Goal: Task Accomplishment & Management: Use online tool/utility

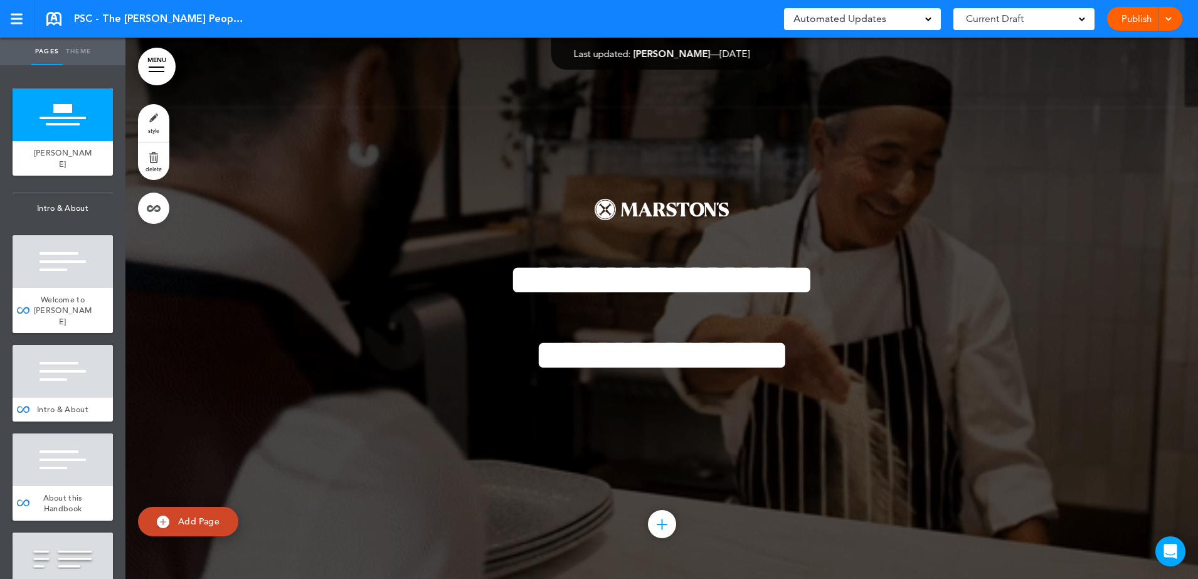
click at [1164, 23] on div at bounding box center [1166, 19] width 13 height 24
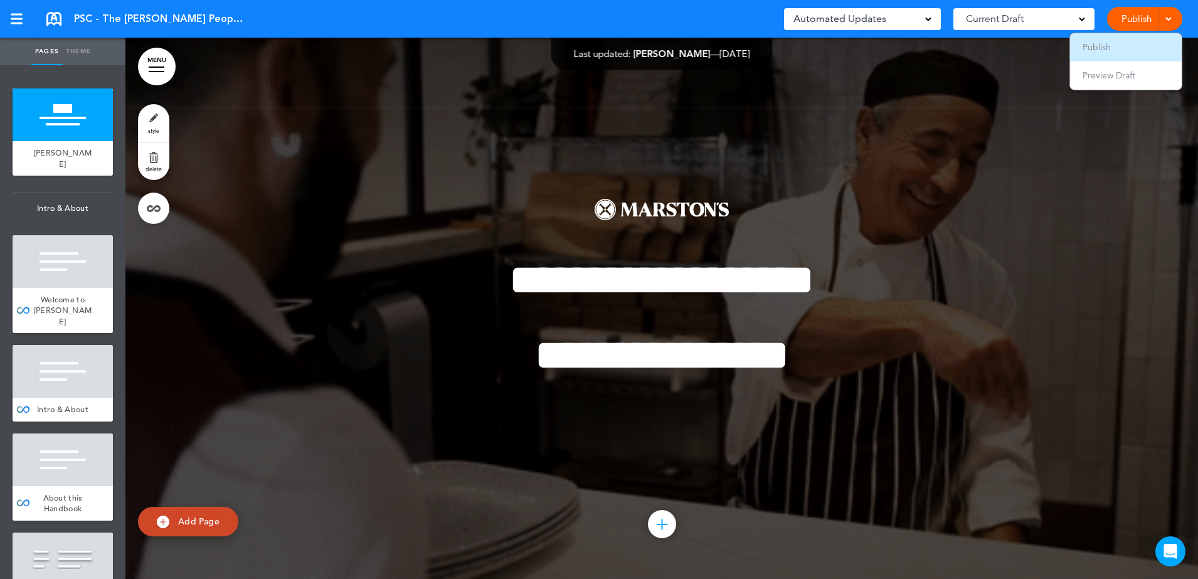
click at [1142, 48] on li "Publish" at bounding box center [1126, 47] width 112 height 28
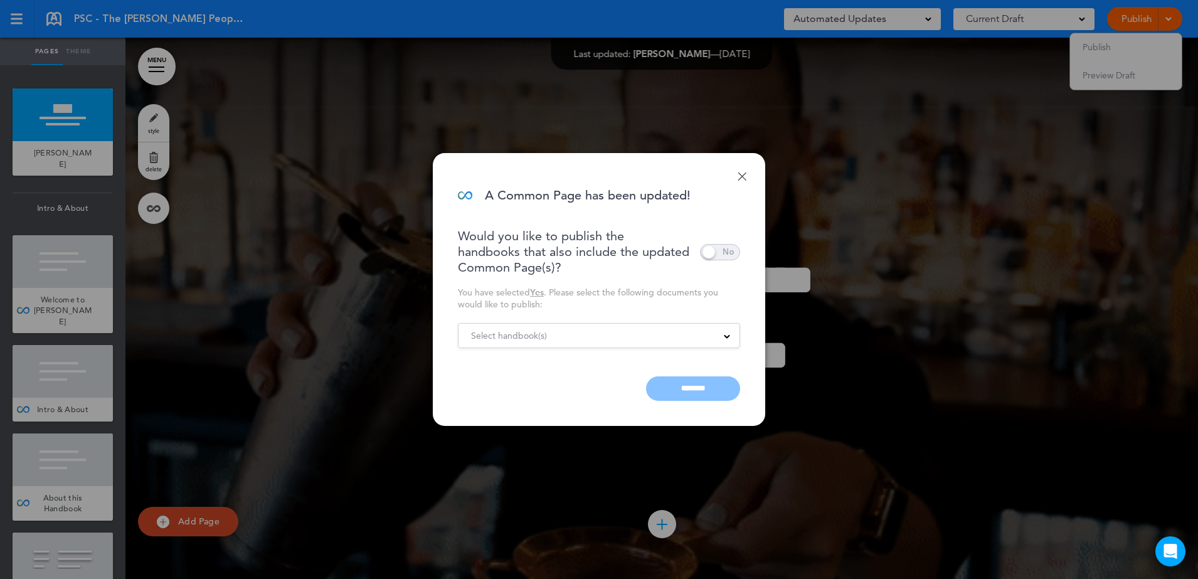
click at [562, 338] on div "Select handbook(s)" at bounding box center [598, 336] width 281 height 14
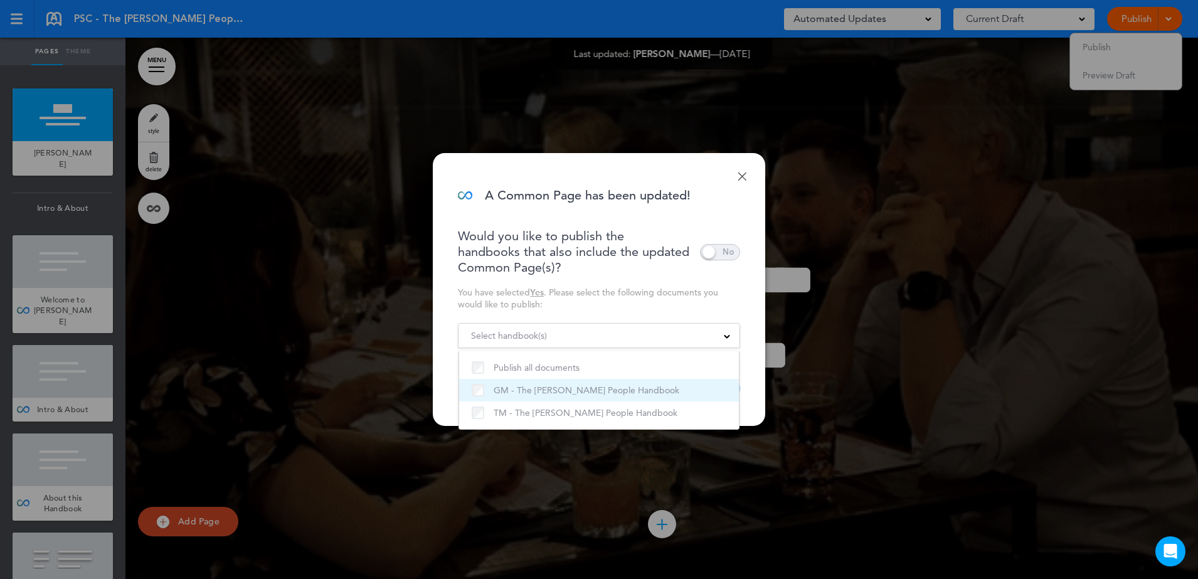
click at [529, 388] on label "GM - The [PERSON_NAME] People Handbook" at bounding box center [598, 389] width 255 height 15
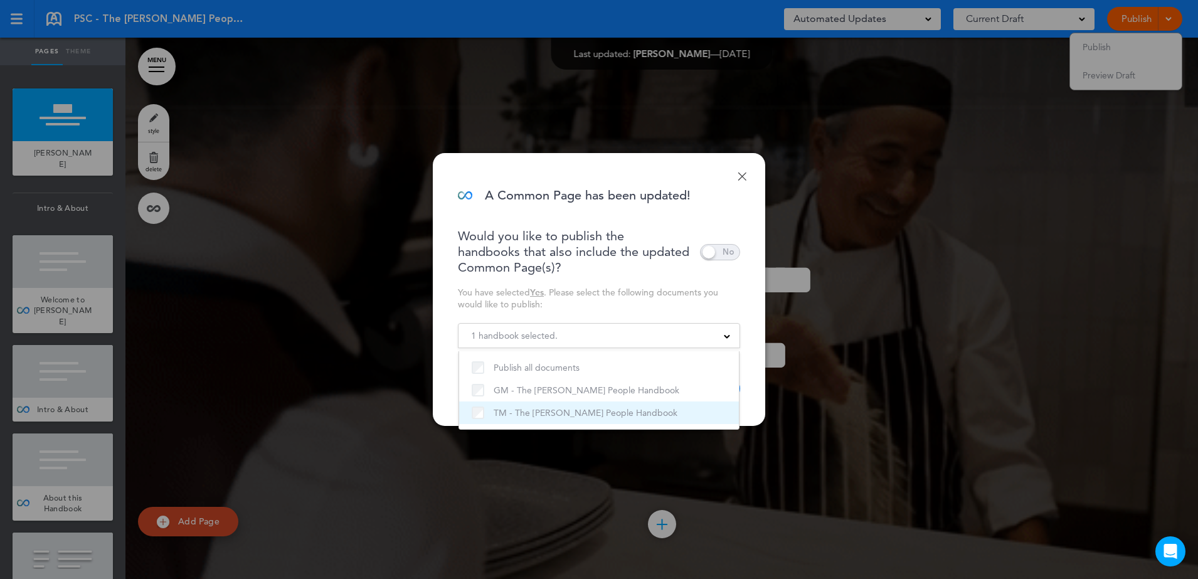
click at [529, 416] on label "TM - The [PERSON_NAME] People Handbook" at bounding box center [598, 412] width 255 height 15
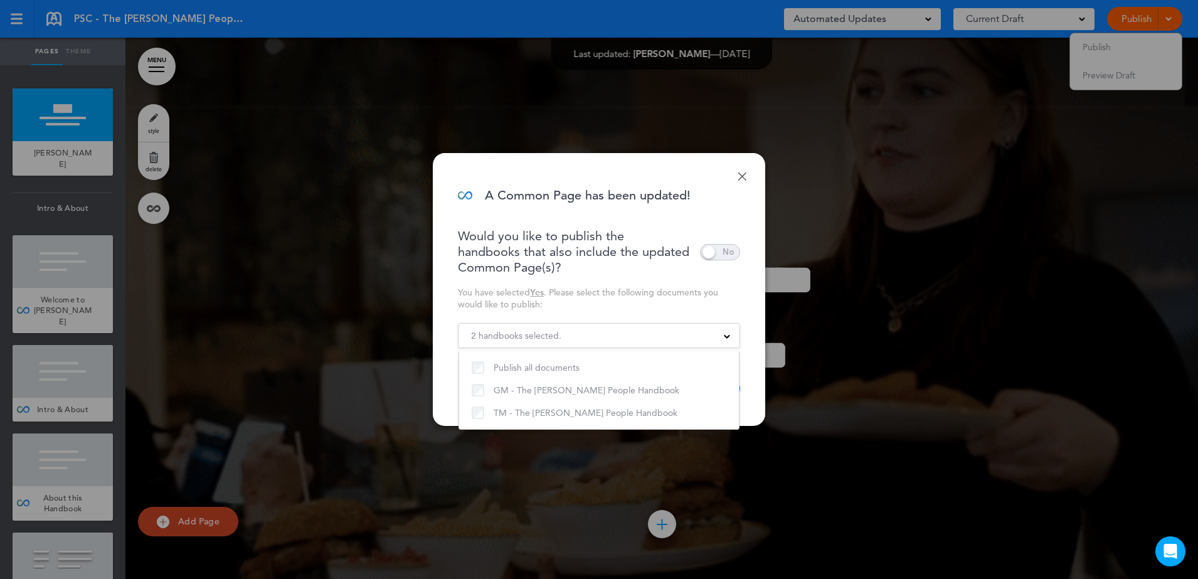
click at [623, 304] on div "You have selected Yes . Please select the following documents you would like to…" at bounding box center [599, 299] width 282 height 24
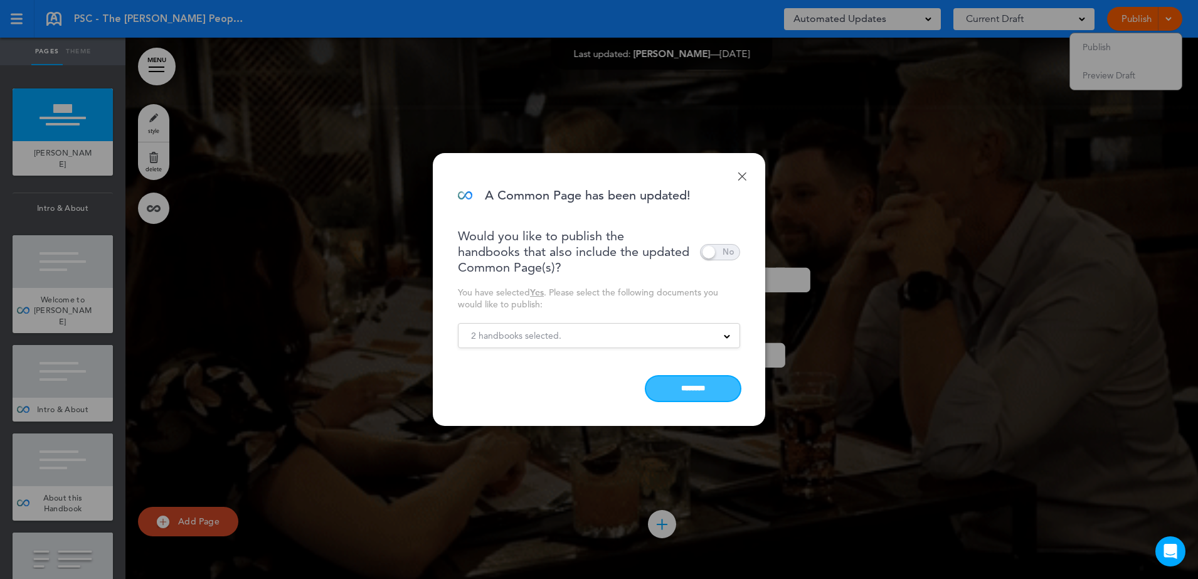
click at [681, 382] on input "********" at bounding box center [693, 388] width 94 height 24
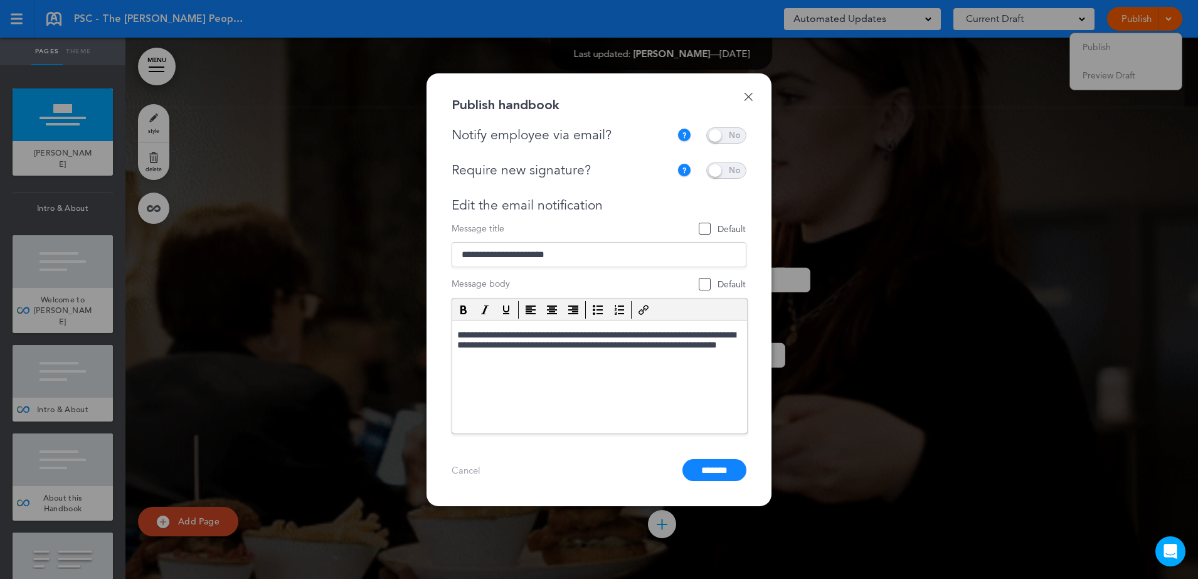
click at [739, 132] on span at bounding box center [726, 135] width 40 height 16
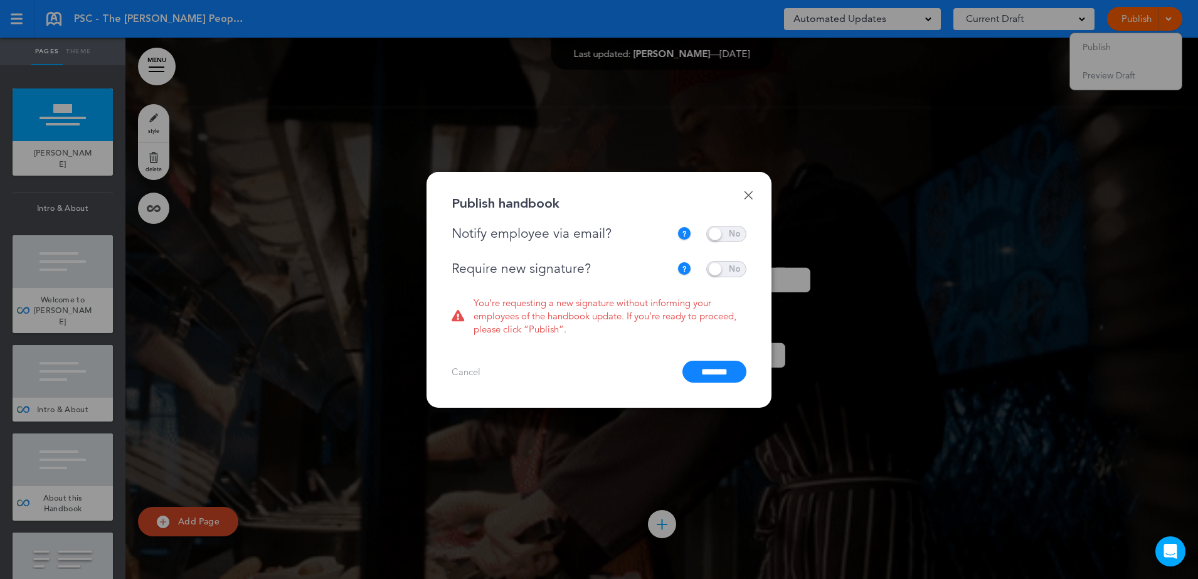
click at [737, 266] on span at bounding box center [726, 269] width 40 height 16
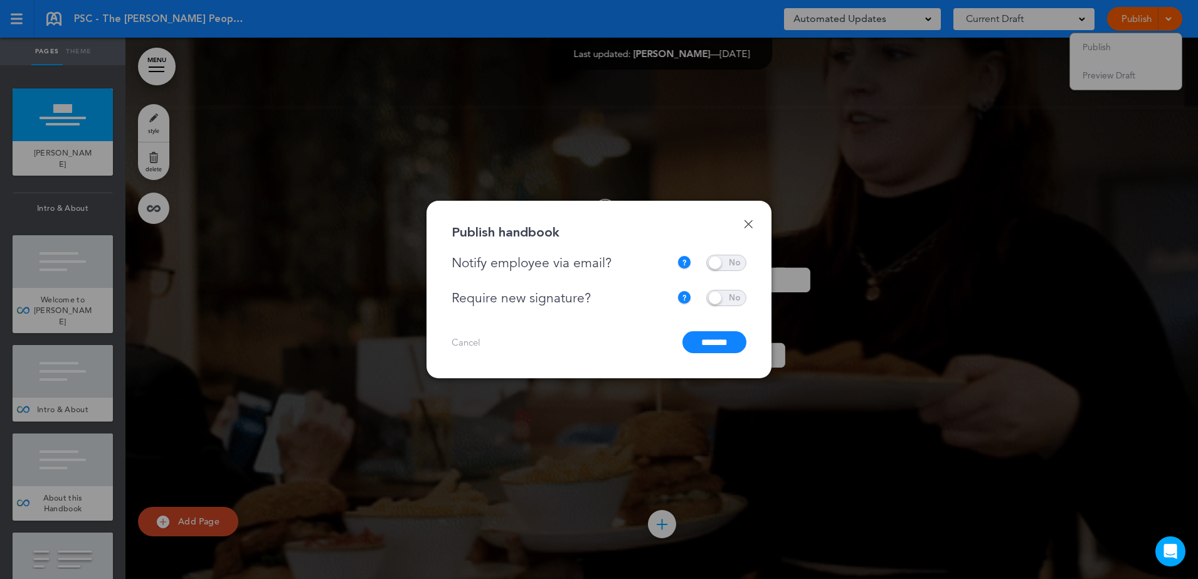
click at [709, 340] on input "*******" at bounding box center [714, 342] width 64 height 22
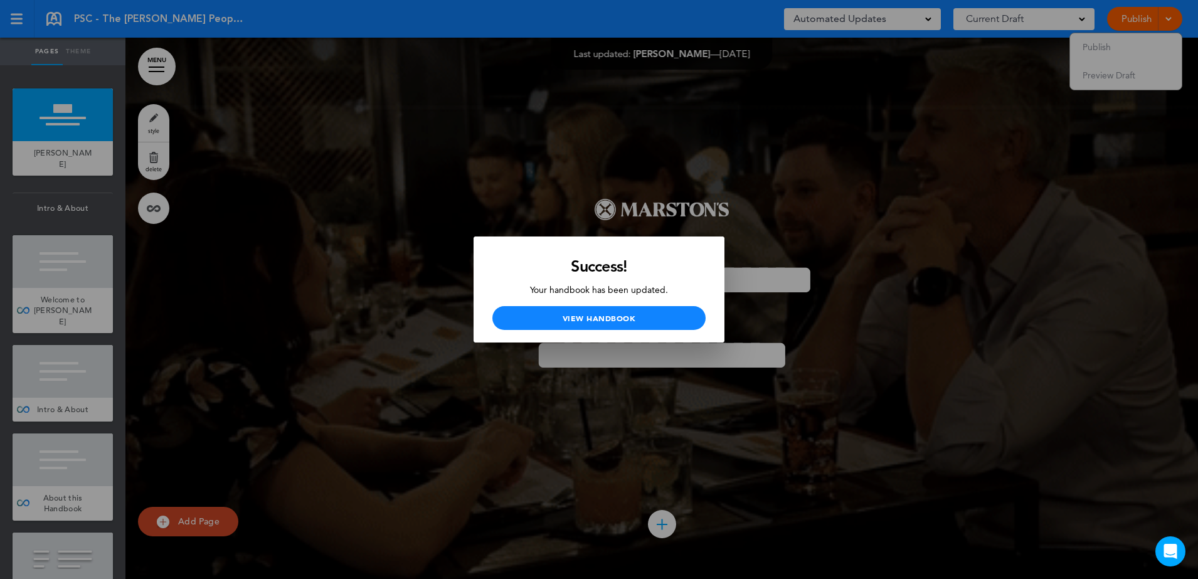
drag, startPoint x: 673, startPoint y: 165, endPoint x: 537, endPoint y: 29, distance: 192.0
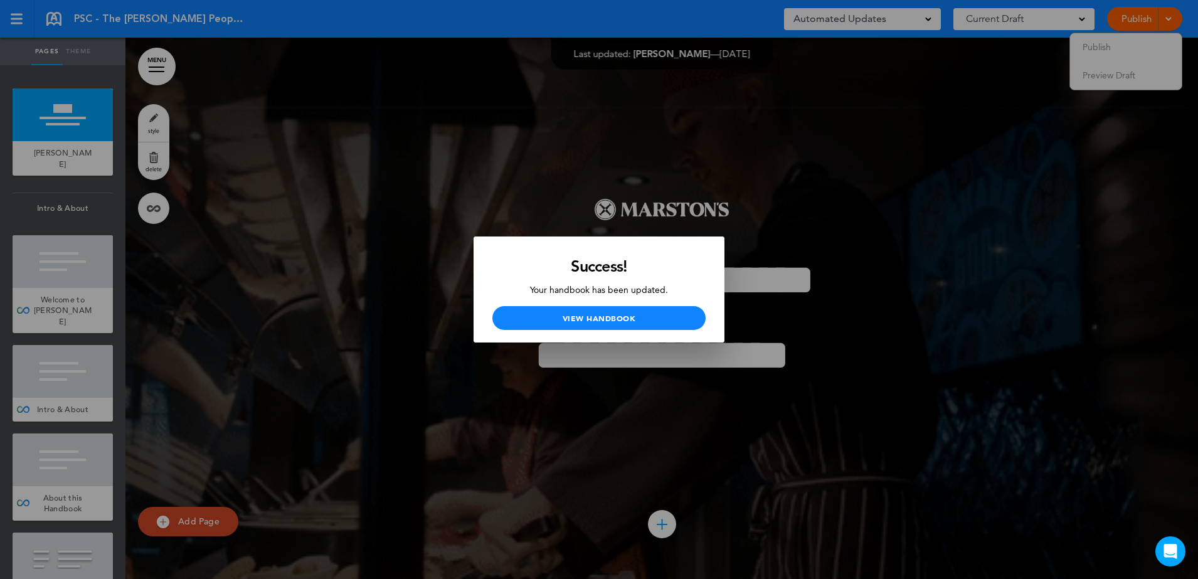
click at [673, 164] on div at bounding box center [599, 289] width 1198 height 579
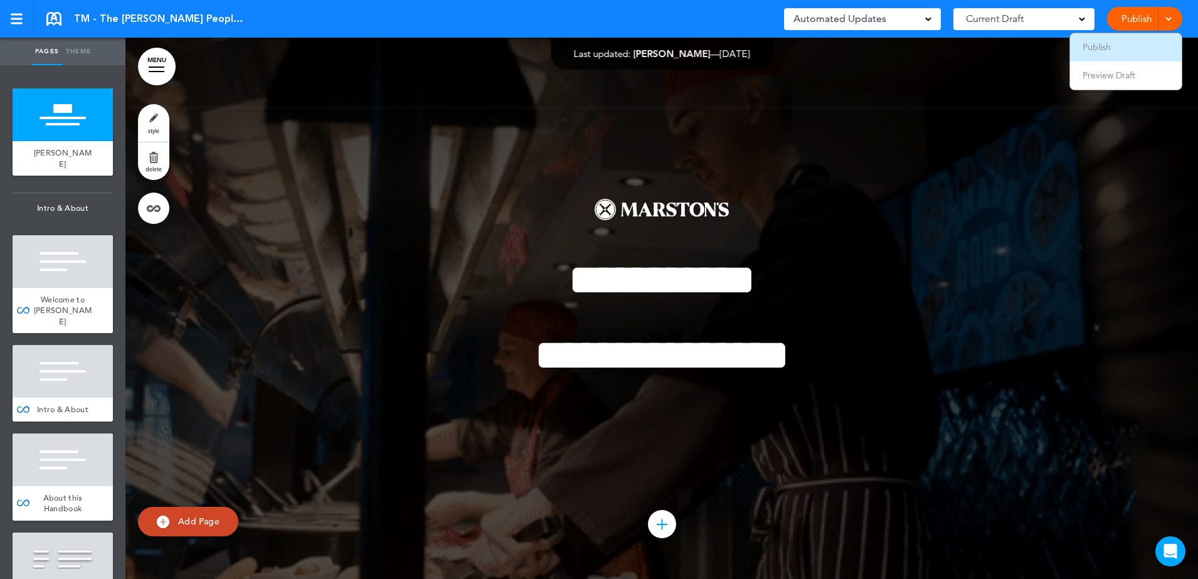
click at [1104, 46] on span "Publish" at bounding box center [1096, 46] width 28 height 11
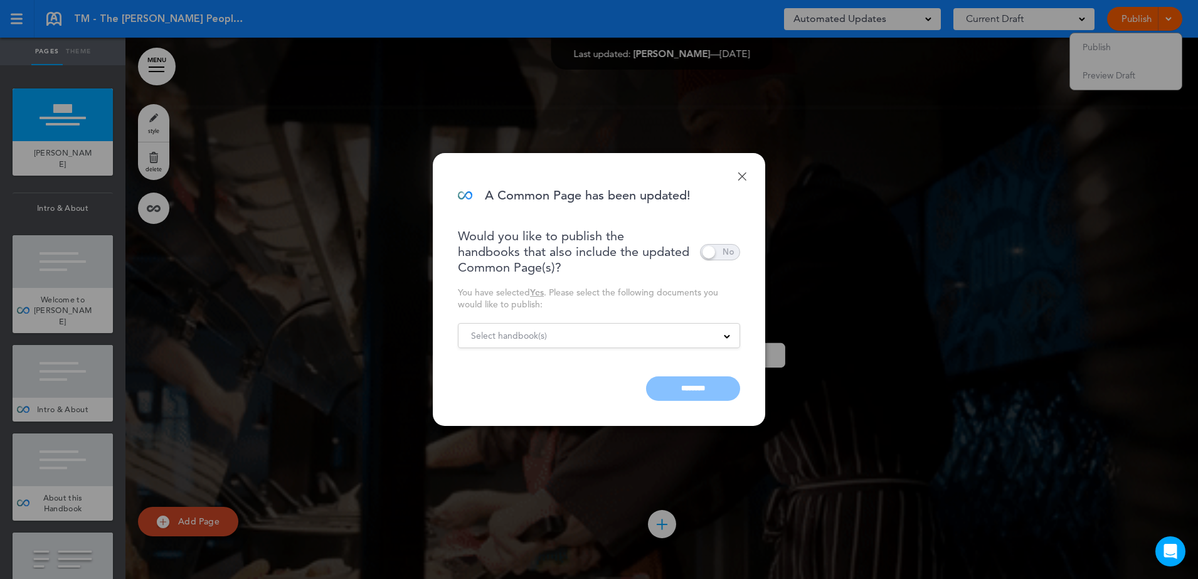
click at [648, 336] on div "Select handbook(s)" at bounding box center [598, 336] width 281 height 14
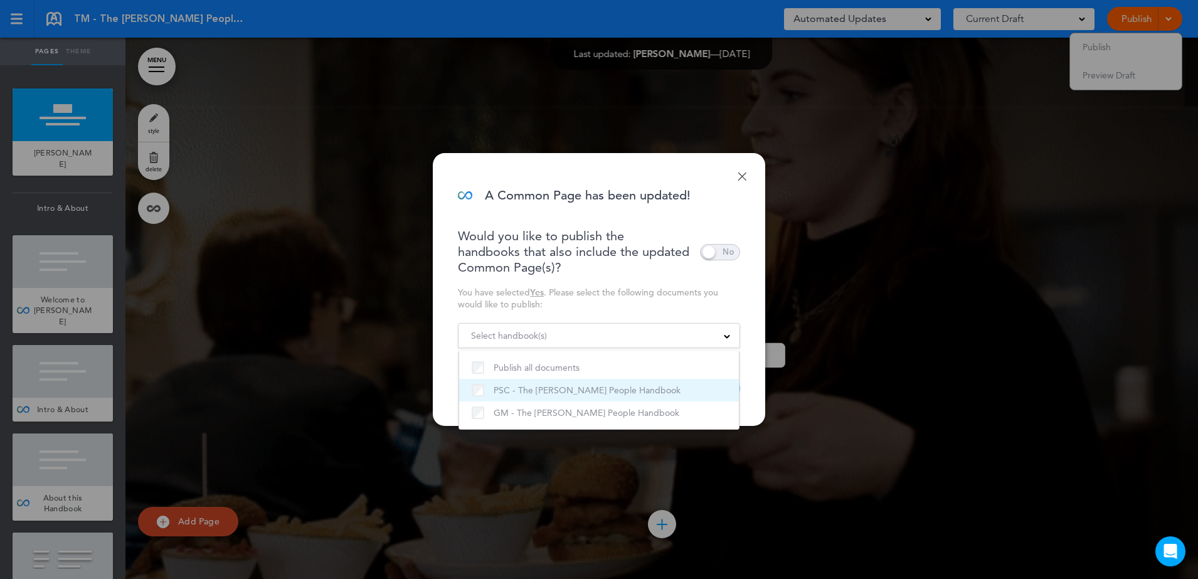
click at [576, 391] on label "PSC - The [PERSON_NAME] People Handbook" at bounding box center [598, 389] width 255 height 15
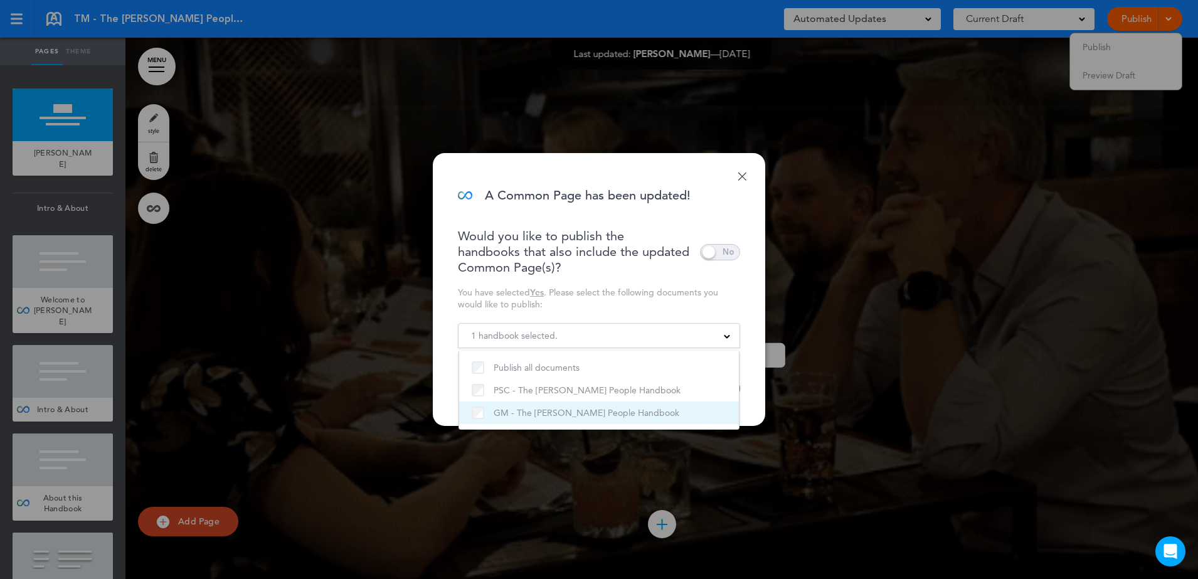
click at [571, 409] on label "GM - The [PERSON_NAME] People Handbook" at bounding box center [598, 412] width 255 height 15
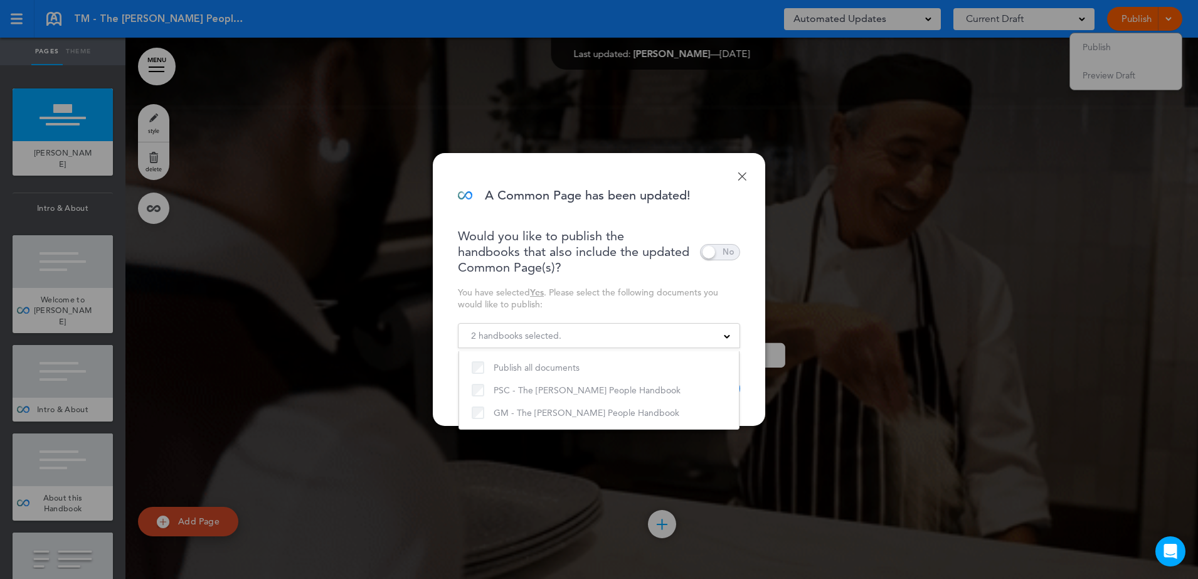
click at [630, 276] on div "Would you like to publish the handbooks that also include the updated Common Pa…" at bounding box center [599, 314] width 282 height 172
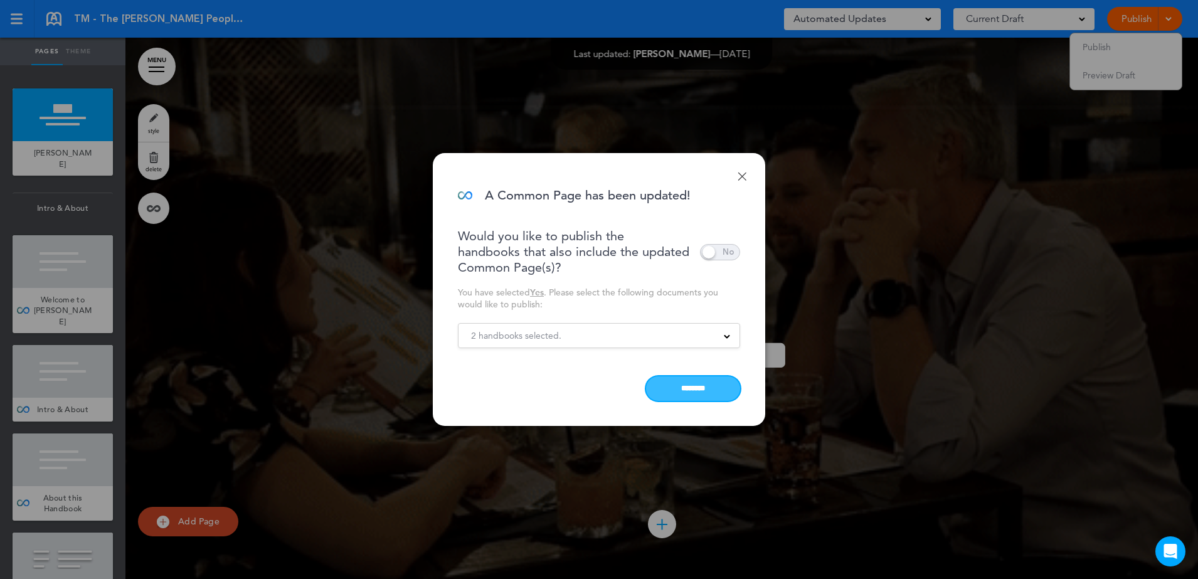
click at [675, 384] on input "********" at bounding box center [693, 388] width 94 height 24
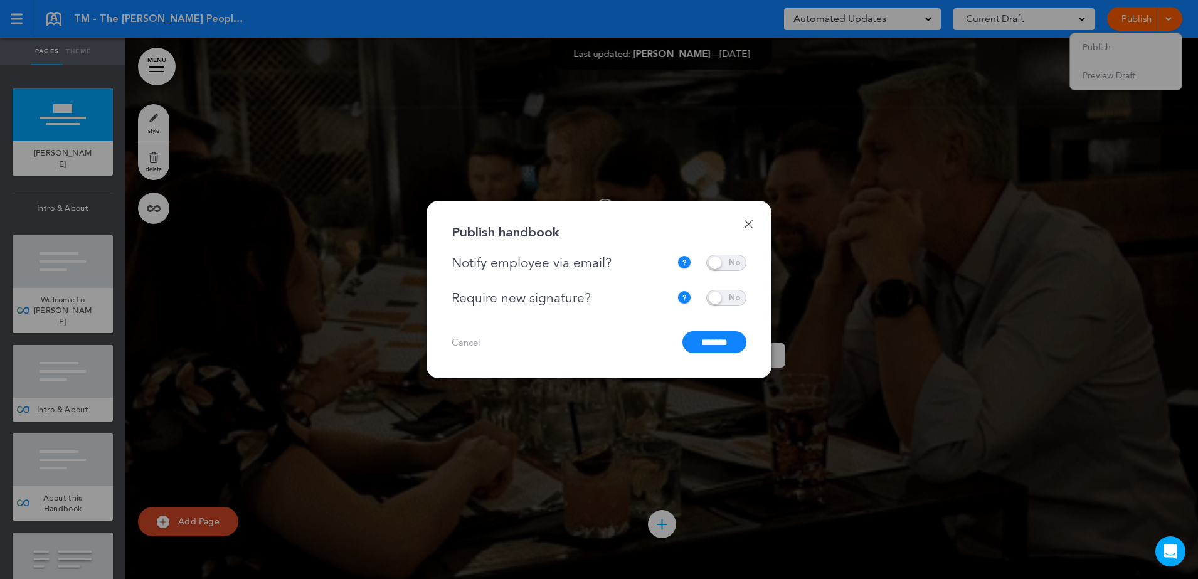
click at [712, 340] on input "*******" at bounding box center [714, 342] width 64 height 22
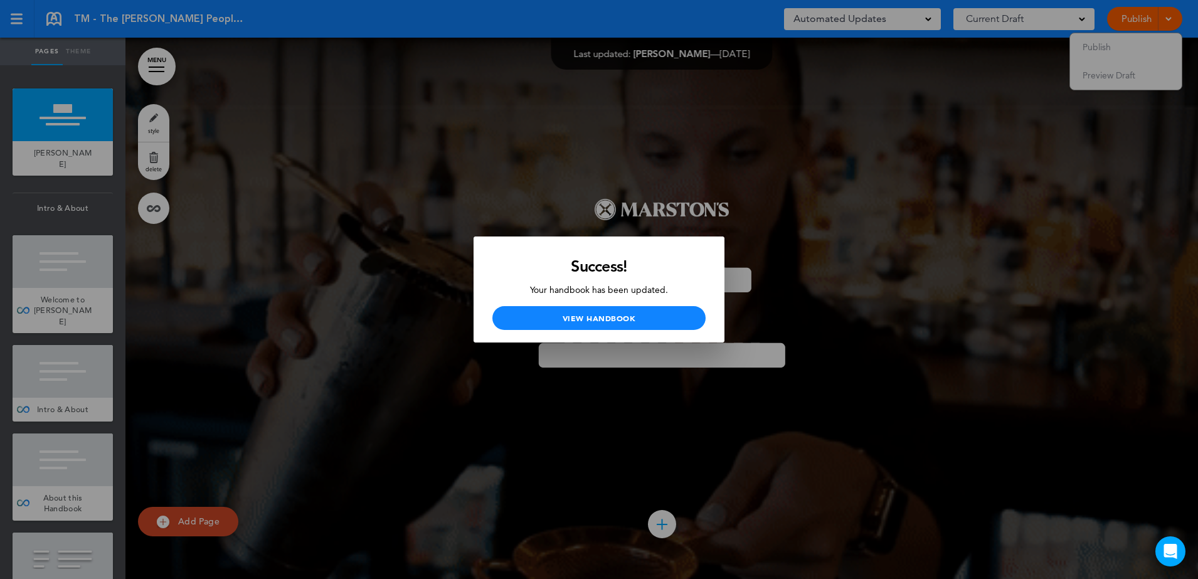
click at [749, 153] on div at bounding box center [599, 289] width 1198 height 579
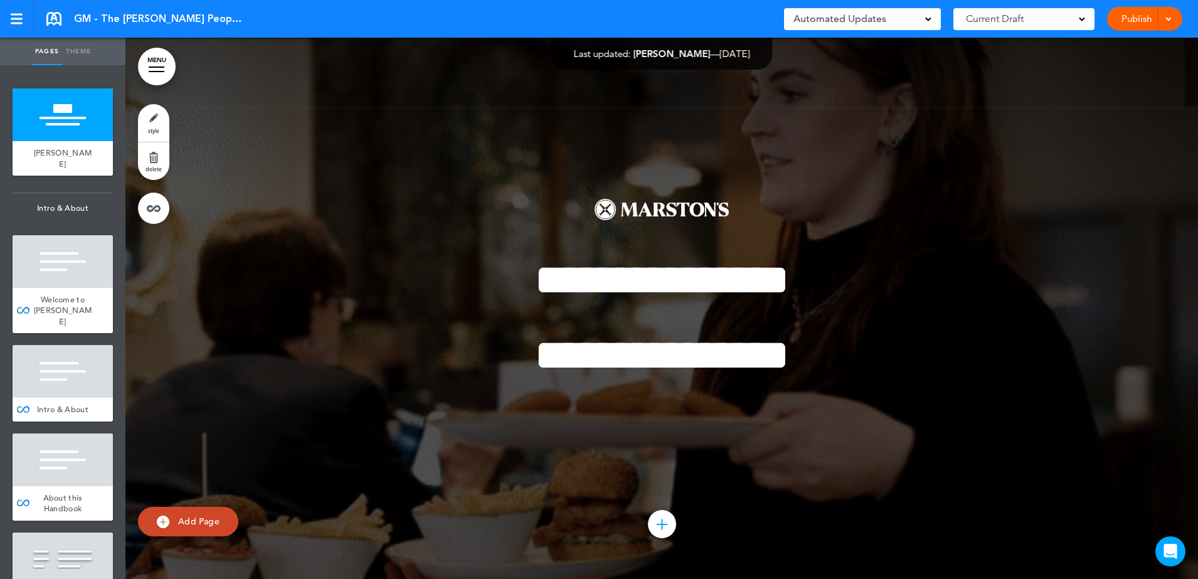
click at [1171, 17] on span at bounding box center [1168, 18] width 8 height 8
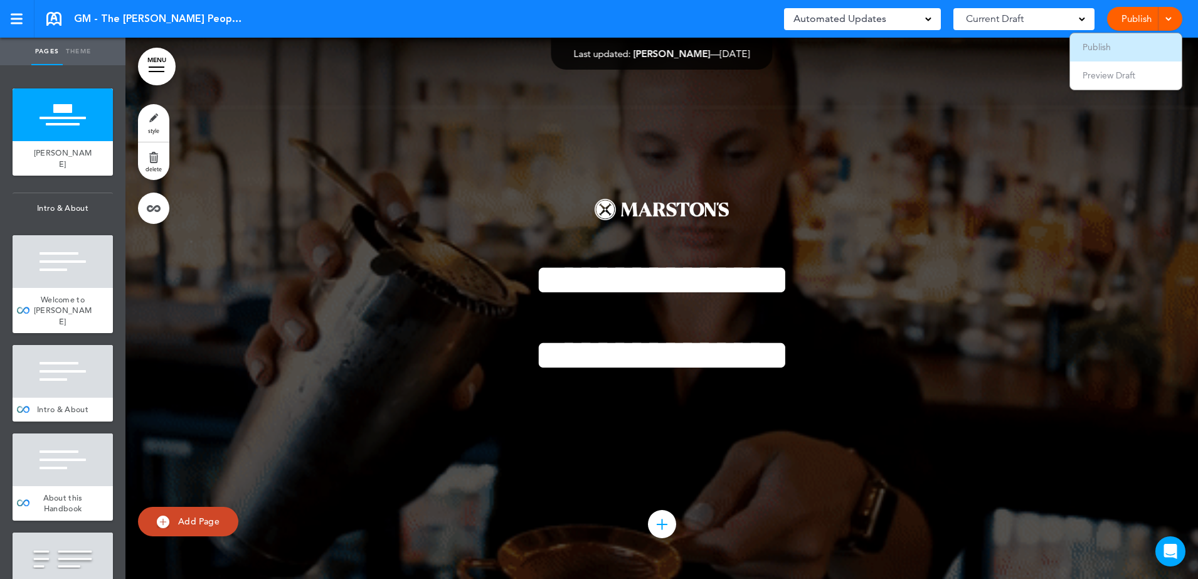
click at [1140, 54] on li "Publish" at bounding box center [1126, 47] width 112 height 28
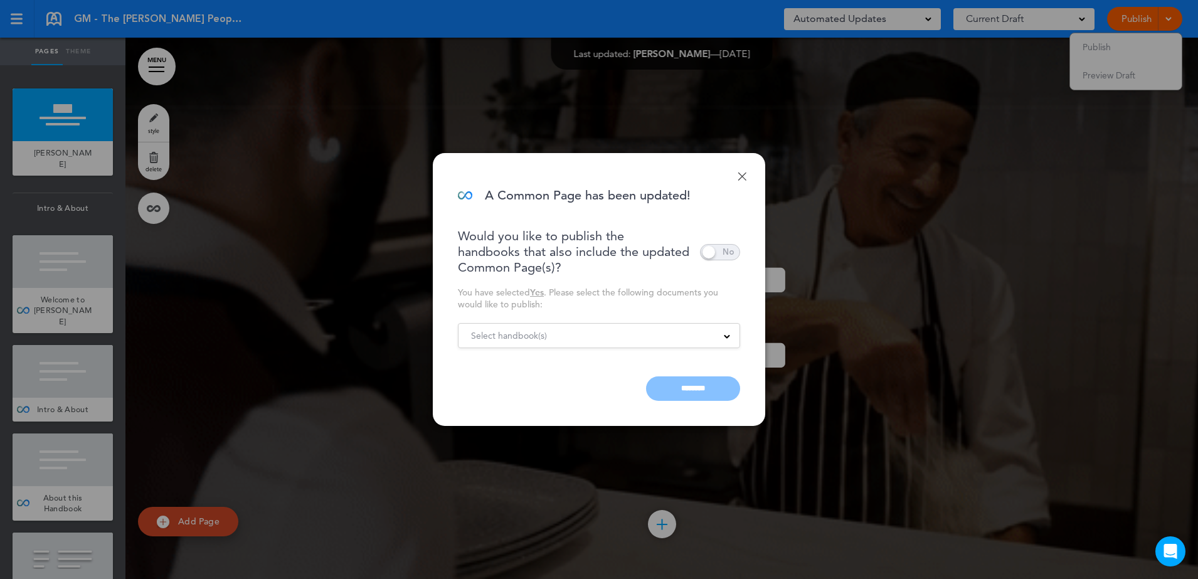
click at [550, 332] on div "Select handbook(s)" at bounding box center [598, 336] width 281 height 14
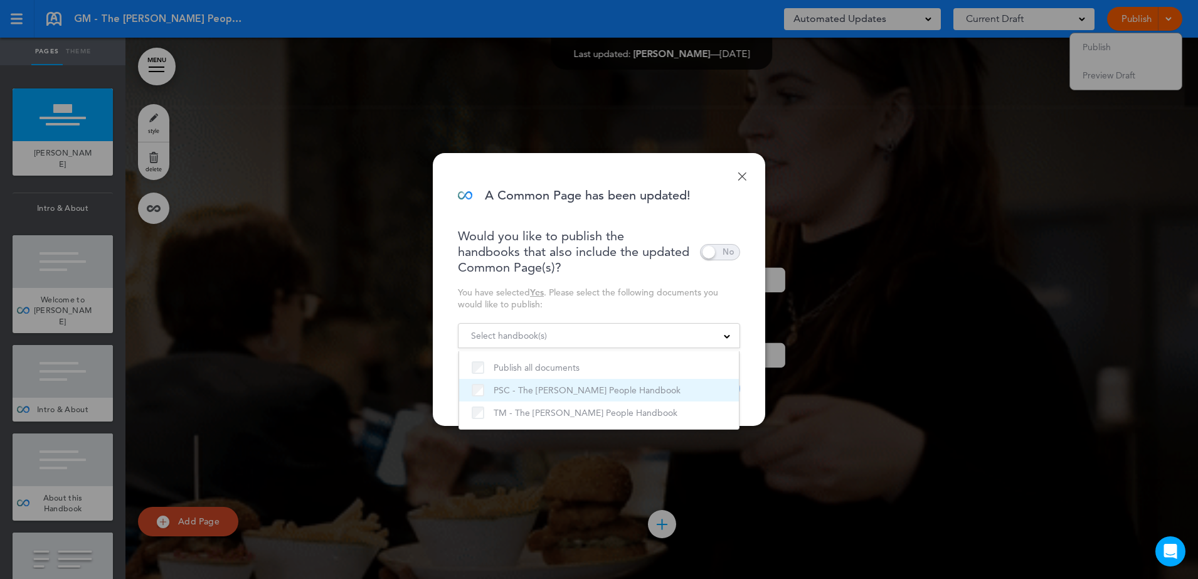
click at [546, 382] on label "PSC - The [PERSON_NAME] People Handbook" at bounding box center [598, 389] width 255 height 15
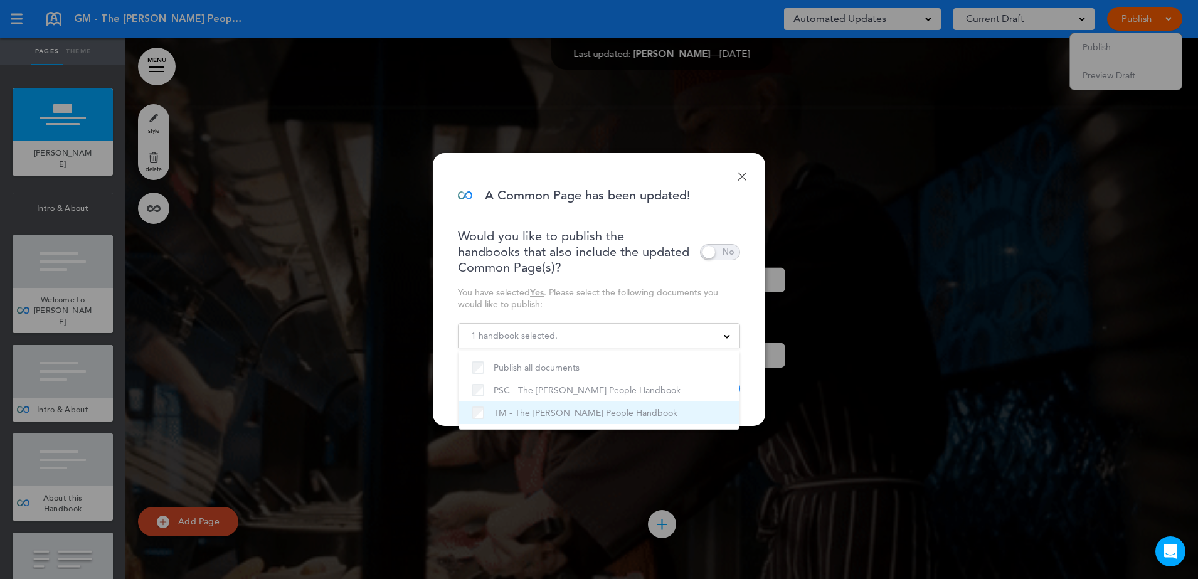
click at [546, 405] on label "TM - The [PERSON_NAME] People Handbook" at bounding box center [598, 412] width 255 height 15
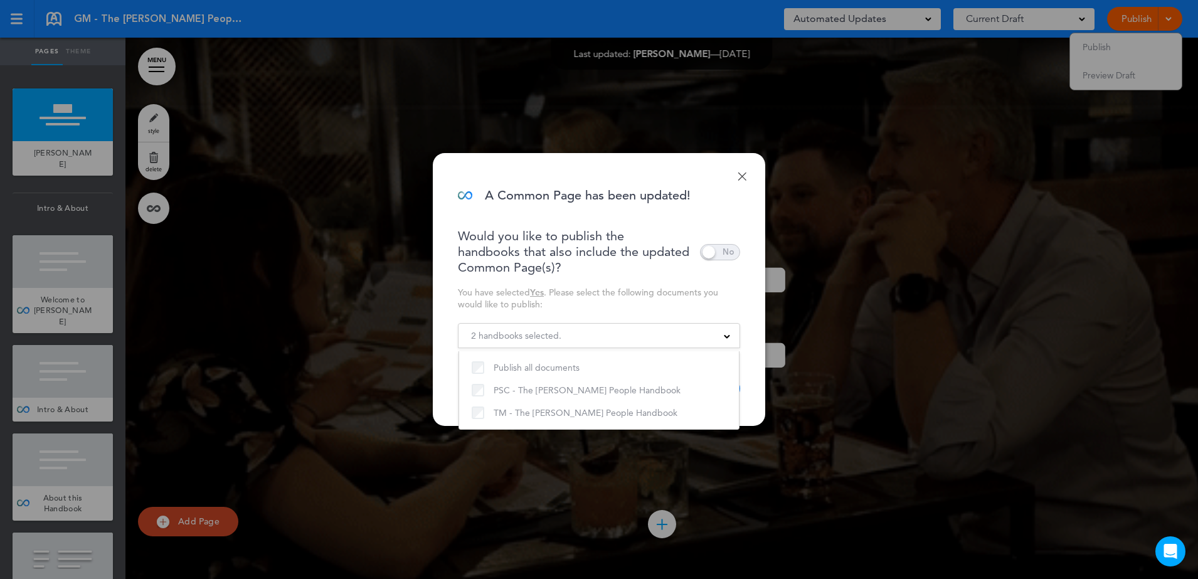
click at [638, 276] on div "Would you like to publish the handbooks that also include the updated Common Pa…" at bounding box center [599, 314] width 282 height 172
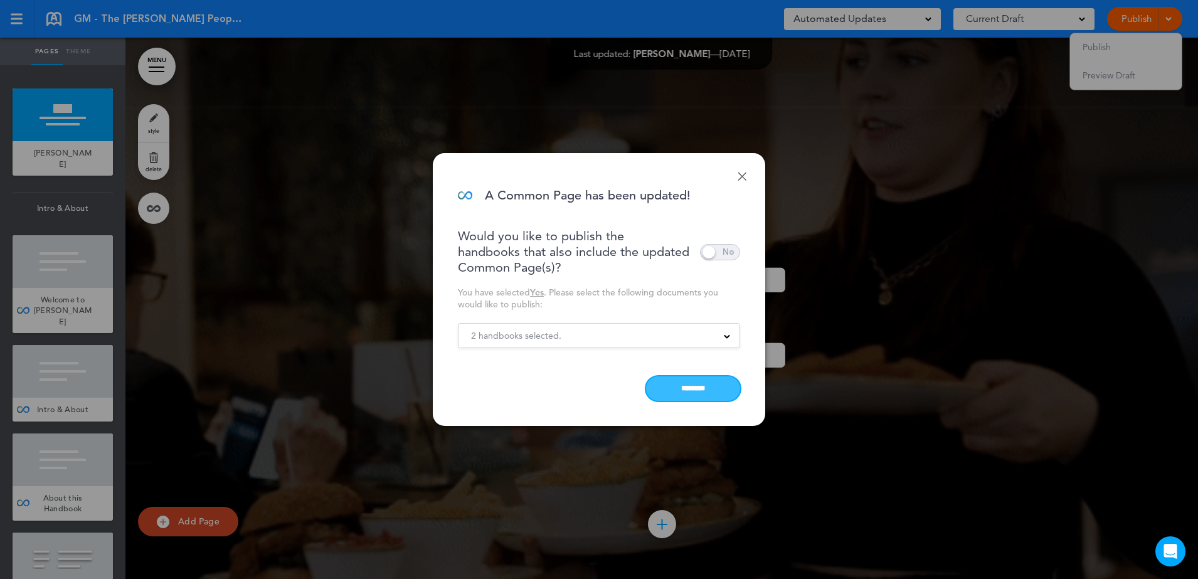
click at [670, 381] on input "********" at bounding box center [693, 388] width 94 height 24
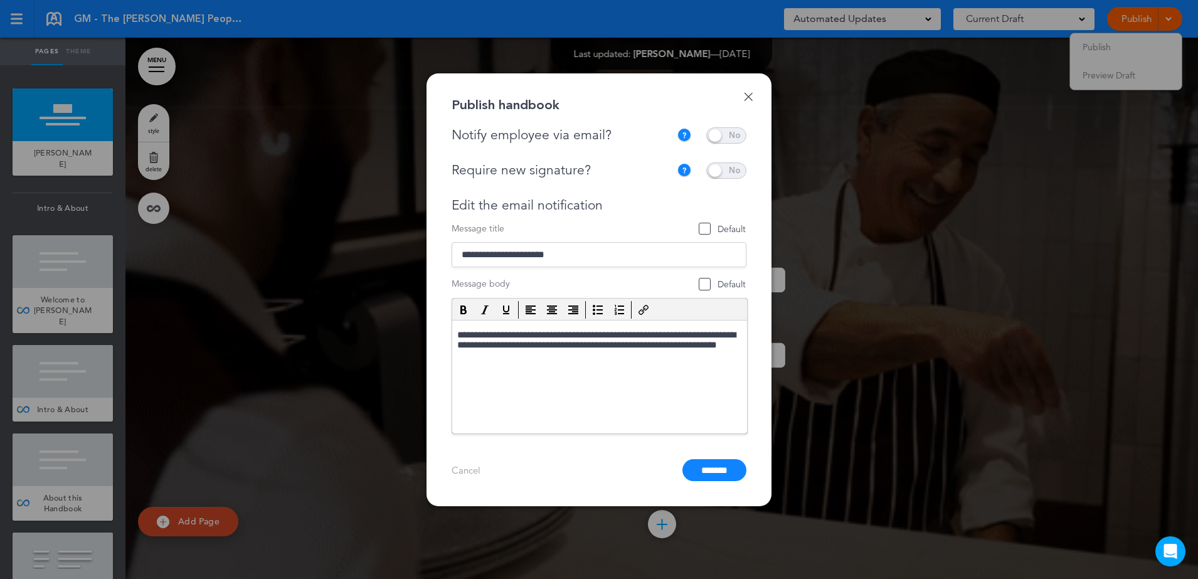
click at [734, 135] on span at bounding box center [726, 135] width 40 height 16
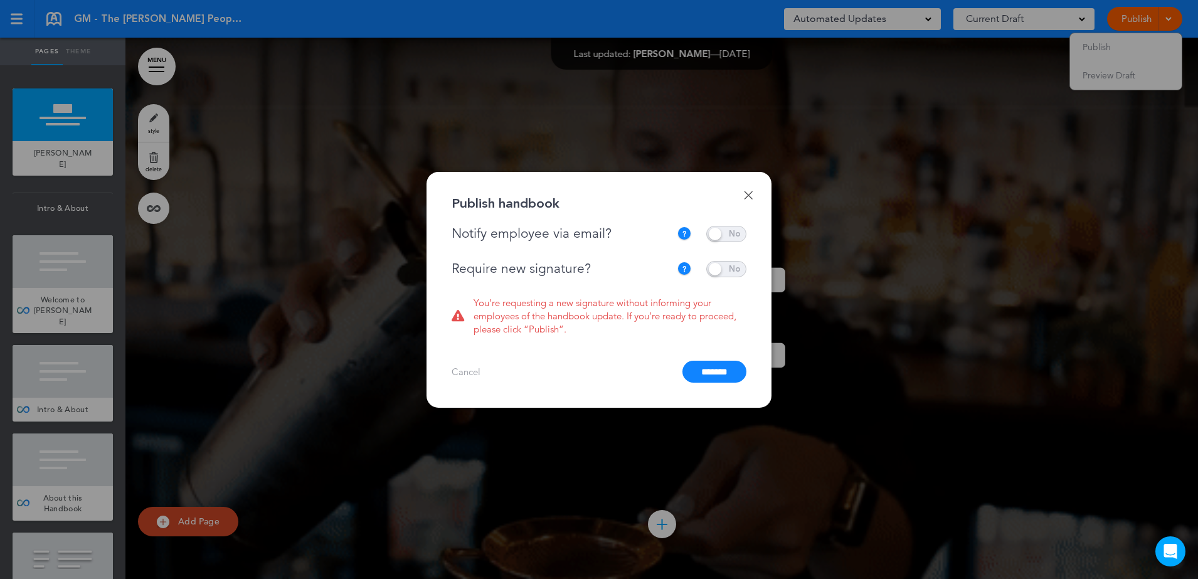
click at [737, 275] on span at bounding box center [726, 269] width 40 height 16
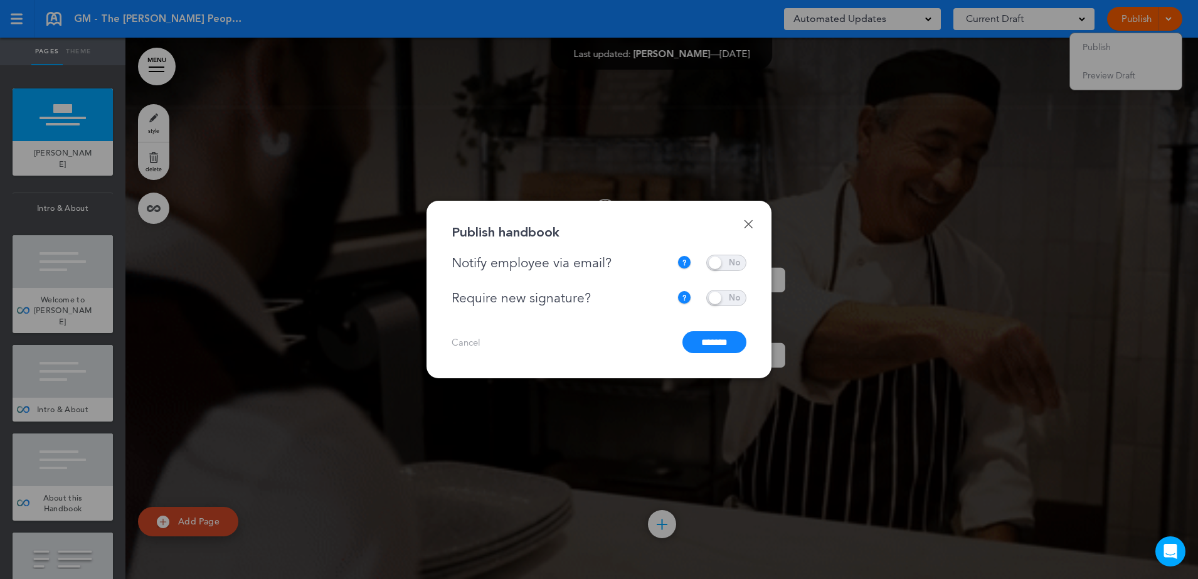
click at [713, 348] on input "*******" at bounding box center [714, 342] width 64 height 22
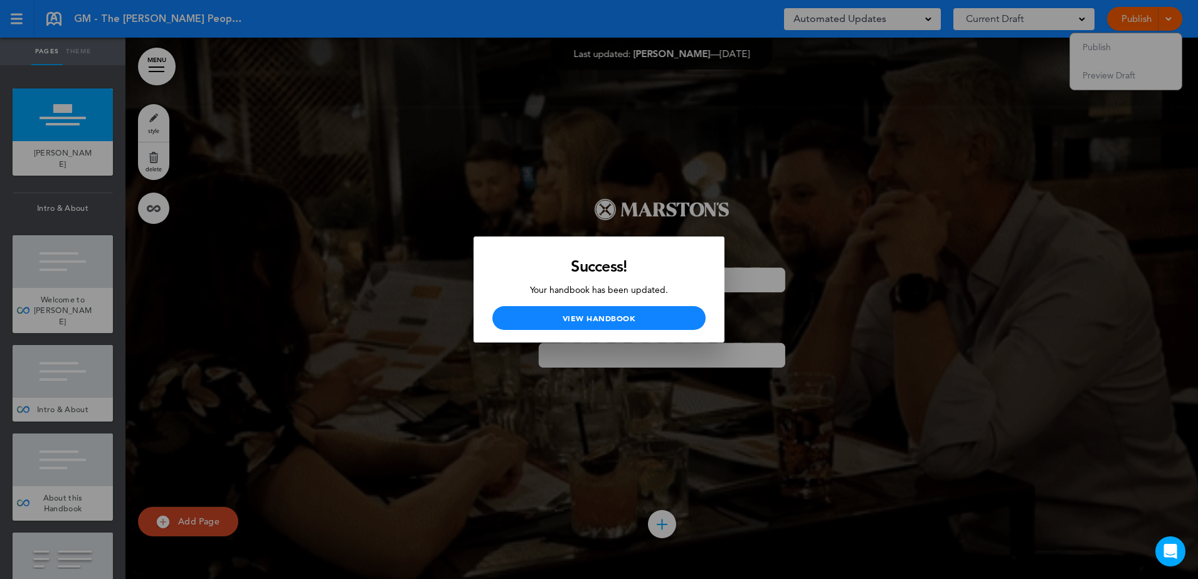
click at [767, 113] on div at bounding box center [599, 289] width 1198 height 579
